Goal: Information Seeking & Learning: Understand process/instructions

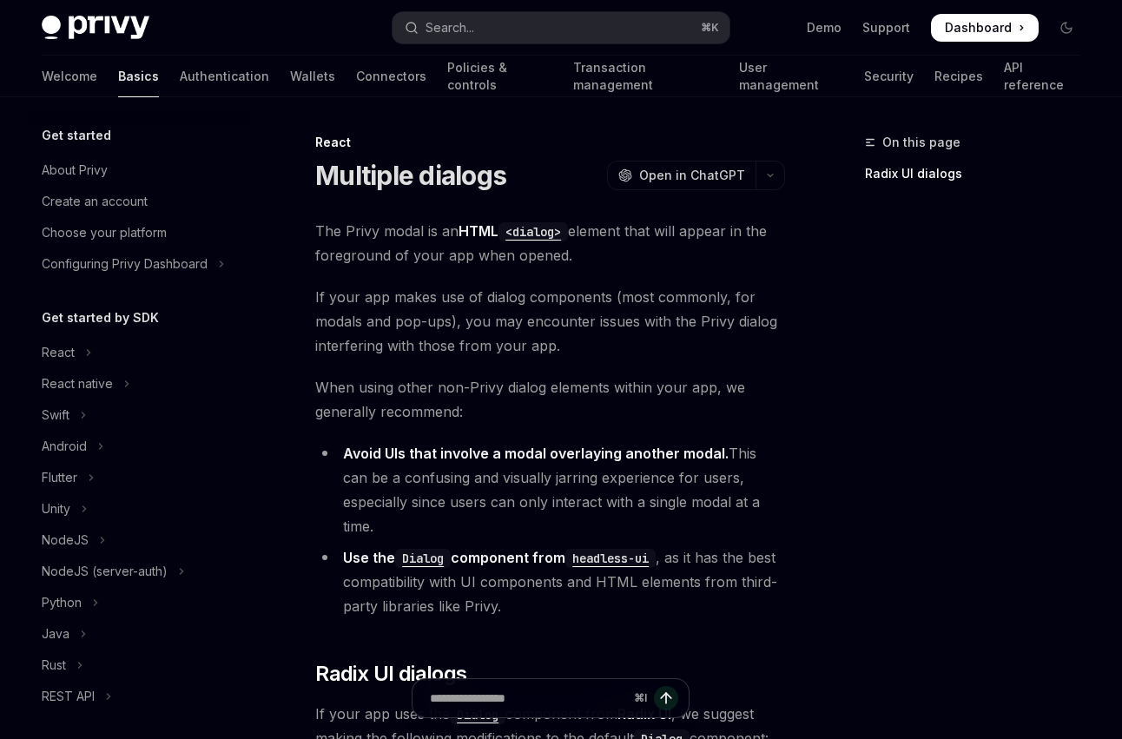
scroll to position [404, 0]
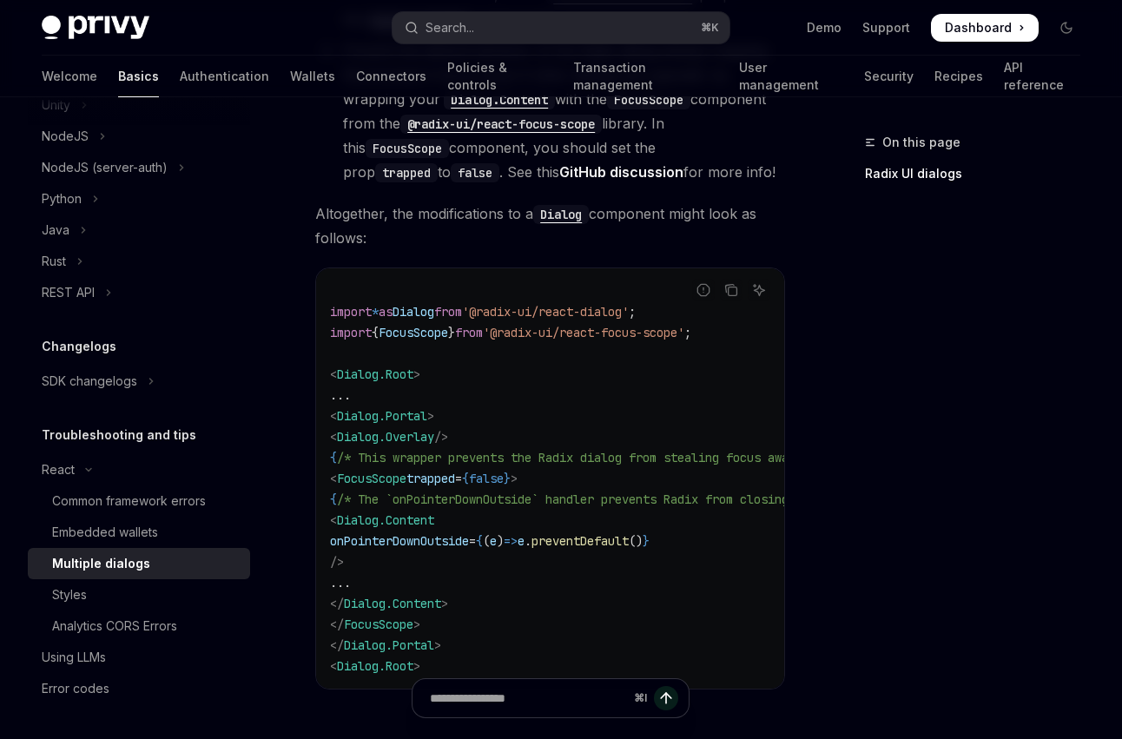
scroll to position [813, 0]
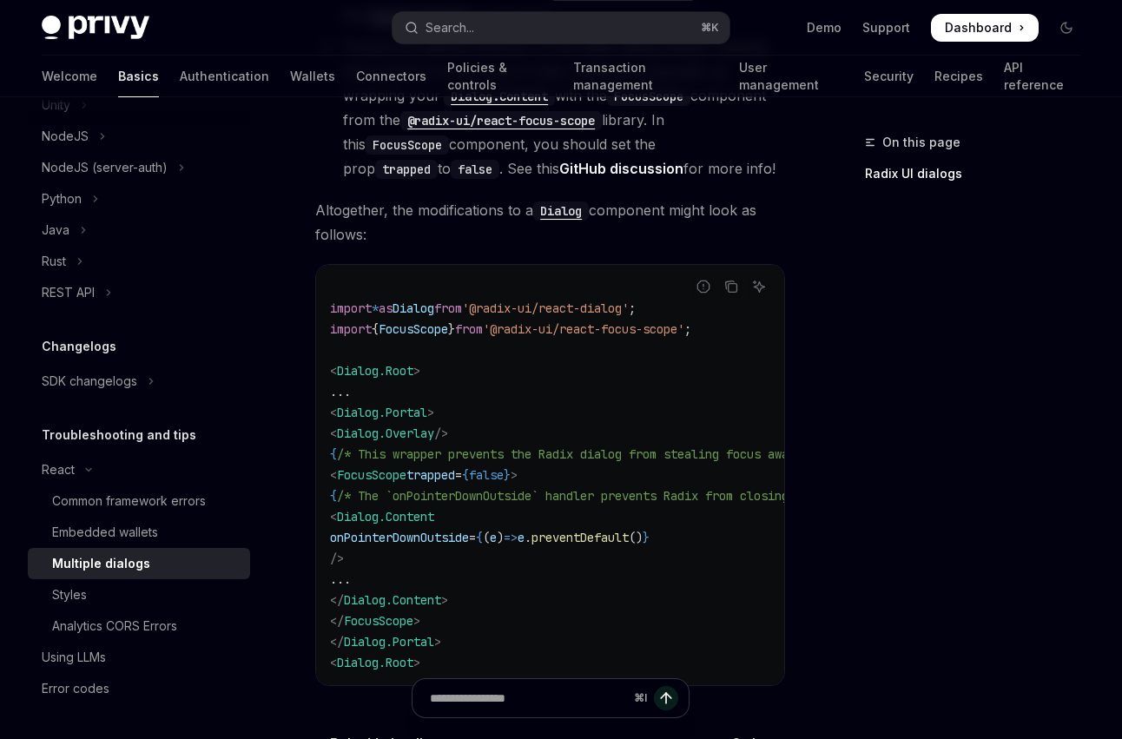
click at [565, 405] on code "import * as Dialog from '@radix-ui/react-dialog' ; import { FocusScope } from '…" at bounding box center [736, 475] width 813 height 396
drag, startPoint x: 377, startPoint y: 509, endPoint x: 760, endPoint y: 509, distance: 382.9
click at [760, 509] on code "import * as Dialog from '@radix-ui/react-dialog' ; import { FocusScope } from '…" at bounding box center [736, 475] width 813 height 396
copy span "onPointerDownOutside = { ( e ) => e . preventDefault () }"
drag, startPoint x: 349, startPoint y: 453, endPoint x: 629, endPoint y: 453, distance: 279.5
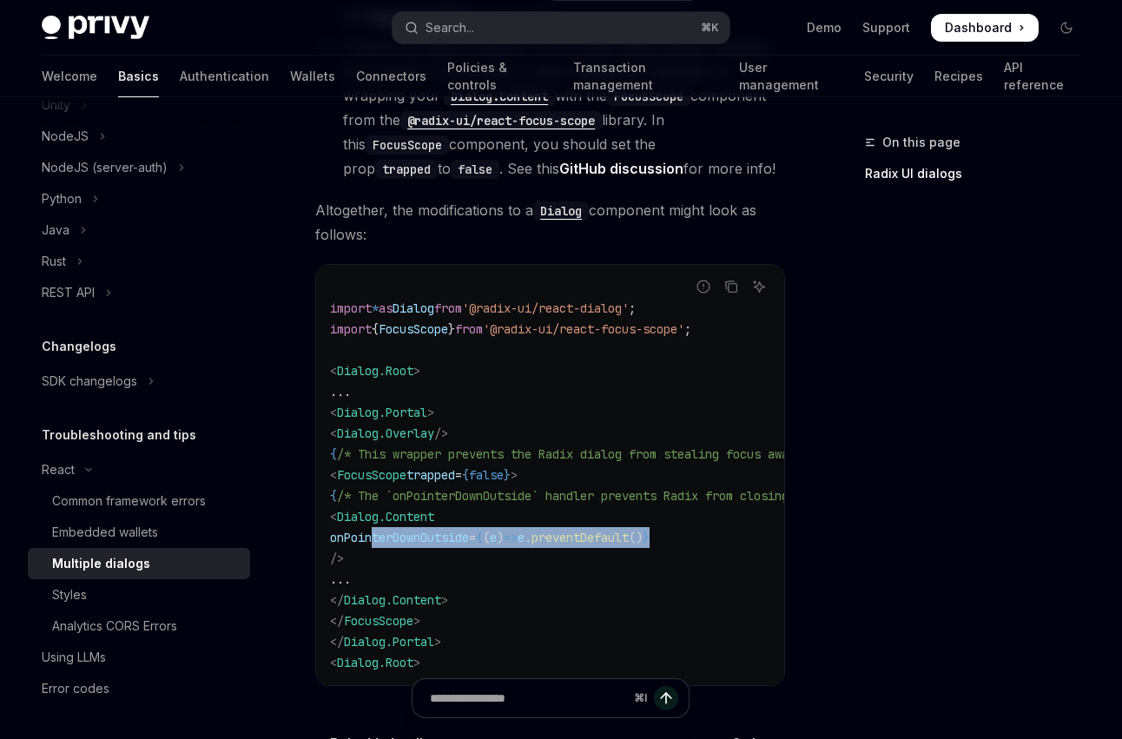
click at [629, 453] on code "import * as Dialog from '@radix-ui/react-dialog' ; import { FocusScope } from '…" at bounding box center [736, 475] width 813 height 396
copy span "< FocusScope trapped = { false } >"
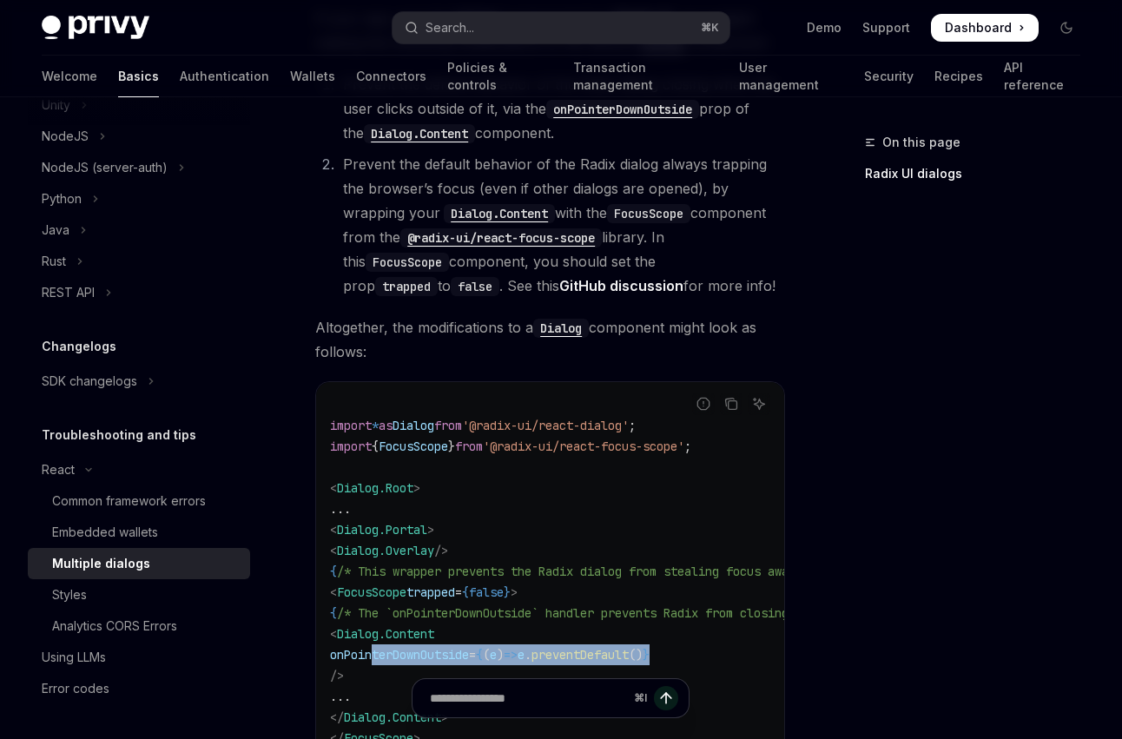
scroll to position [692, 0]
